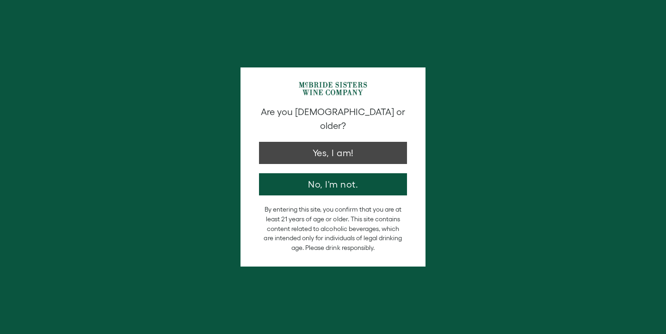
click at [330, 142] on button "Yes, I am!" at bounding box center [333, 153] width 148 height 22
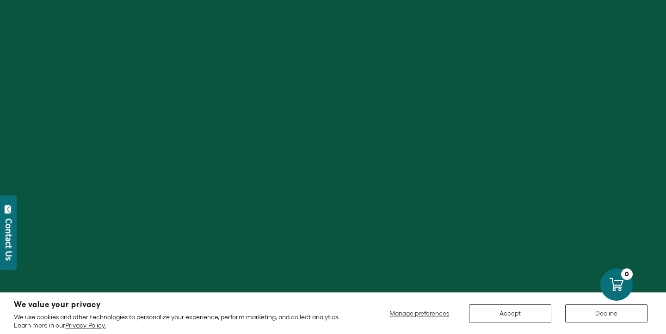
click at [332, 140] on div at bounding box center [333, 167] width 666 height 334
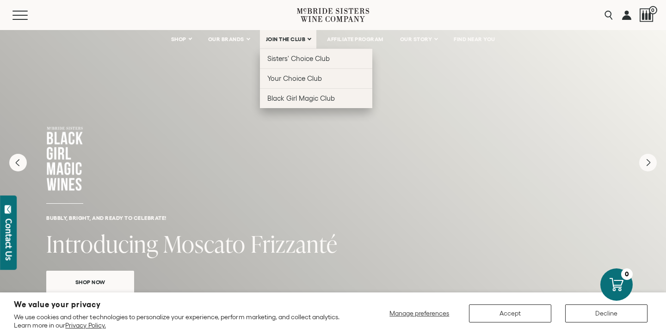
click at [307, 37] on link "JOIN THE CLUB" at bounding box center [288, 39] width 57 height 18
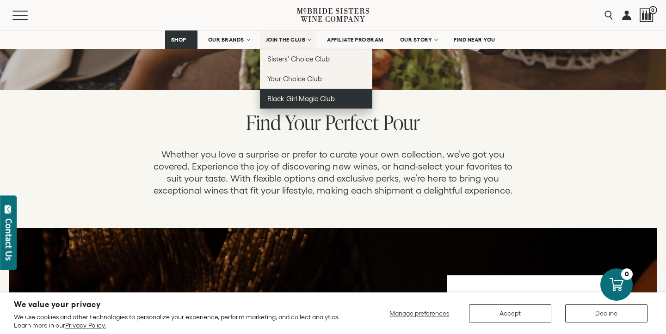
scroll to position [150, 0]
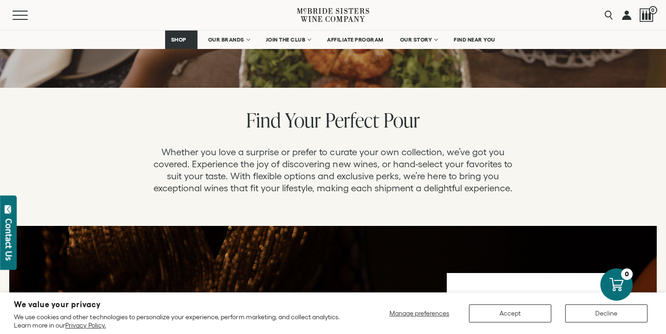
click at [489, 315] on button "Accept" at bounding box center [510, 314] width 82 height 18
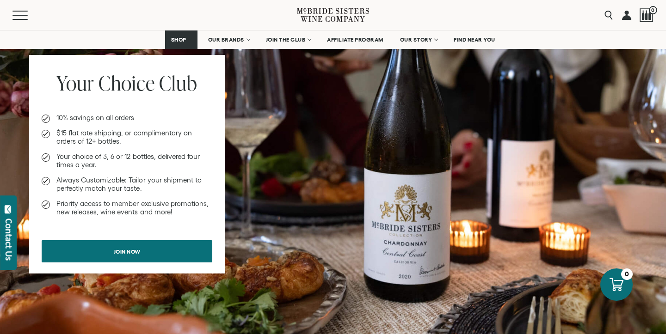
scroll to position [741, 0]
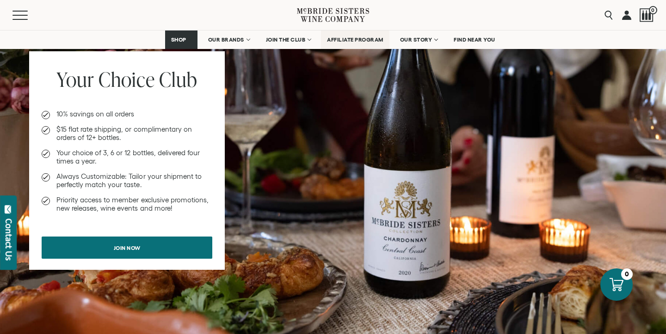
click at [338, 40] on span "AFFILIATE PROGRAM" at bounding box center [355, 40] width 56 height 6
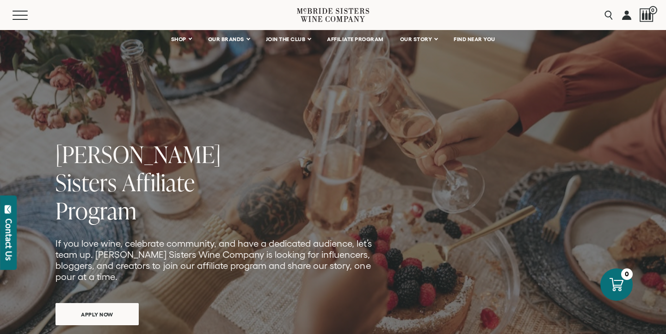
scroll to position [23, 0]
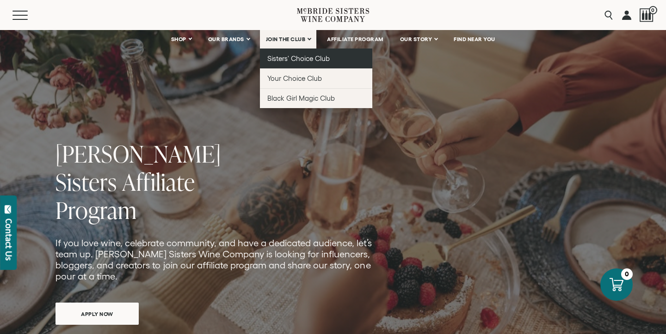
click at [274, 61] on span "Sisters' Choice Club" at bounding box center [298, 59] width 62 height 8
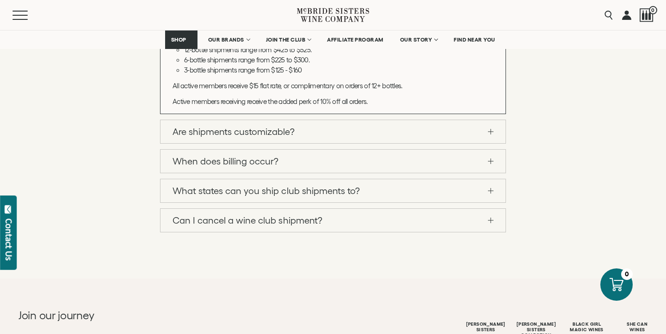
scroll to position [1044, 0]
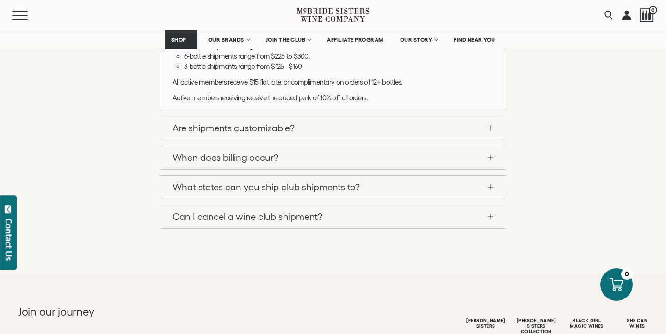
click at [263, 140] on link "Are shipments customizable?" at bounding box center [332, 127] width 345 height 23
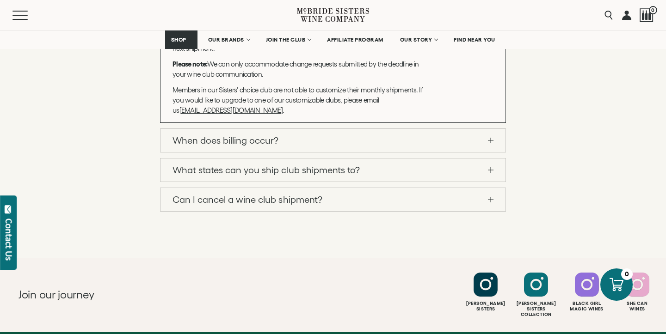
scroll to position [1077, 0]
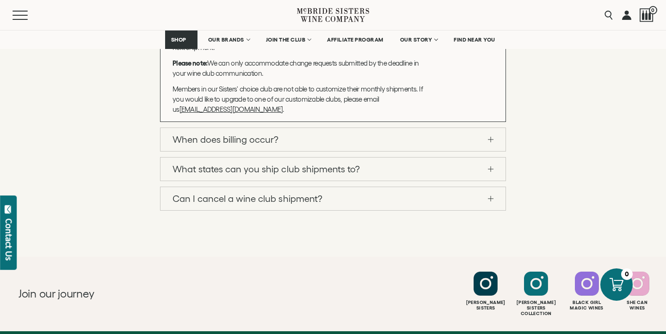
click at [262, 151] on link "When does billing occur?" at bounding box center [332, 139] width 345 height 23
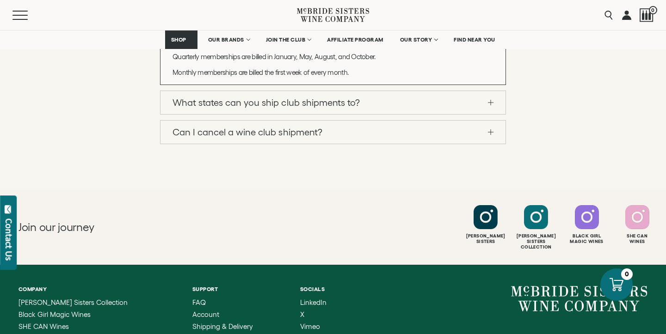
scroll to position [1024, 0]
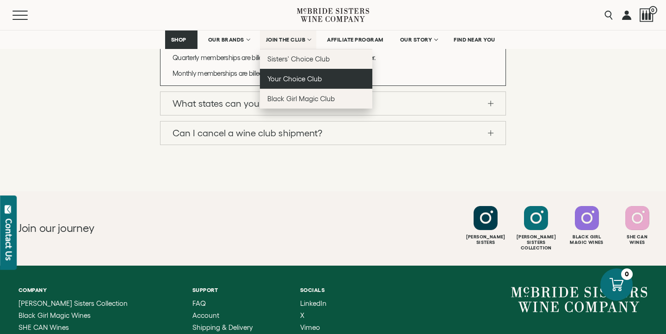
click at [265, 83] on link "Your Choice Club" at bounding box center [316, 79] width 112 height 20
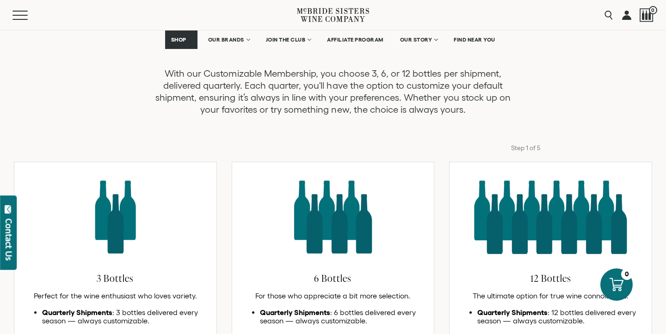
scroll to position [282, 0]
